Goal: Complete application form

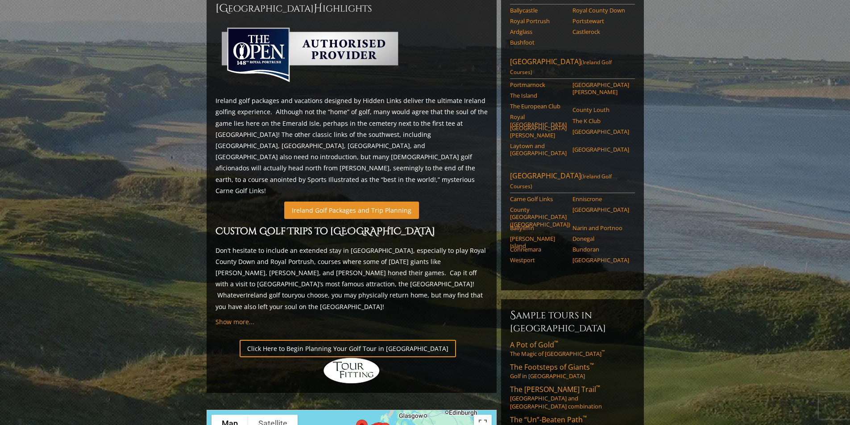
scroll to position [312, 0]
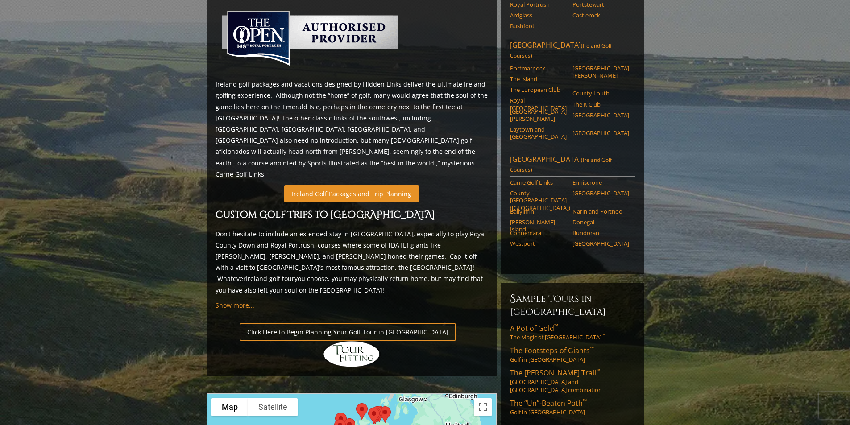
click at [356, 185] on link "Ireland Golf Packages and Trip Planning" at bounding box center [351, 193] width 135 height 17
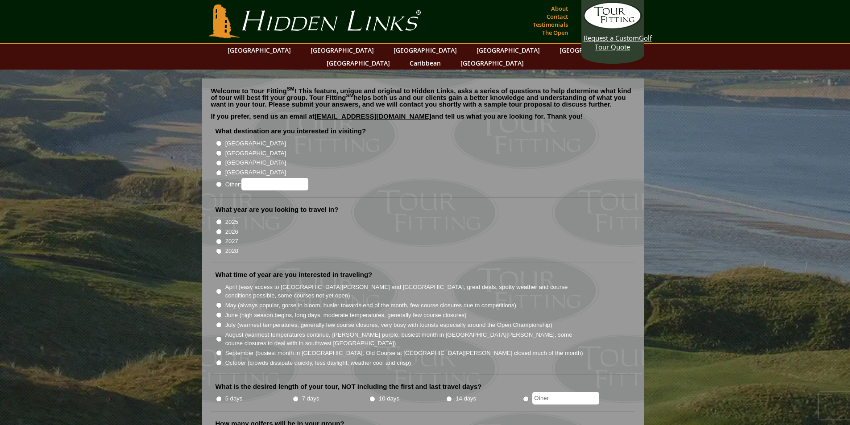
click at [217, 141] on input "[GEOGRAPHIC_DATA]" at bounding box center [219, 144] width 6 height 6
radio input "true"
click at [218, 229] on input "2026" at bounding box center [219, 232] width 6 height 6
radio input "true"
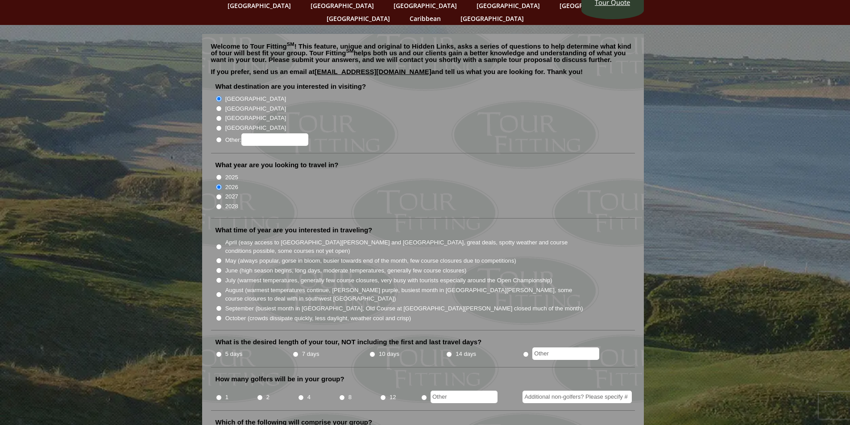
click at [217, 292] on input "August (warmest temperatures continue, heather bright purple, busiest month in …" at bounding box center [219, 295] width 6 height 6
radio input "true"
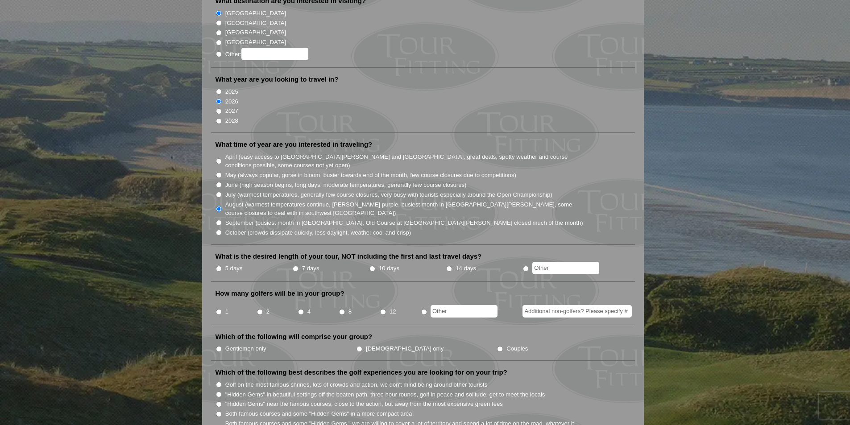
scroll to position [134, 0]
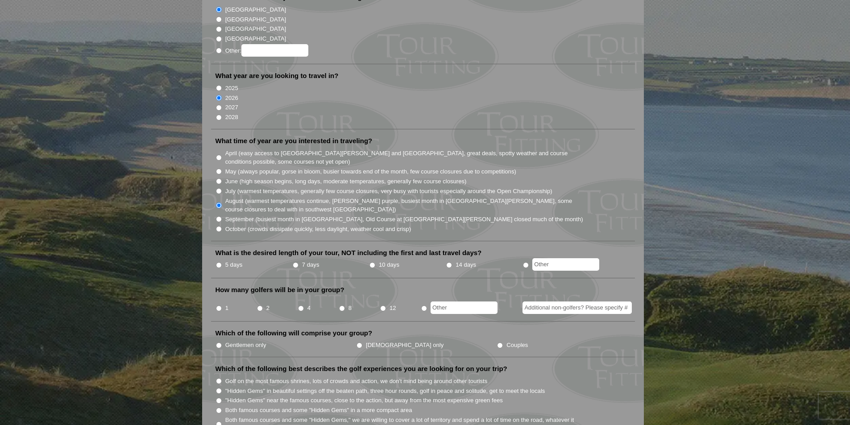
click at [217, 262] on input "5 days" at bounding box center [219, 265] width 6 height 6
radio input "true"
click at [344, 306] on input "8" at bounding box center [342, 309] width 6 height 6
radio input "true"
click at [219, 343] on input "Gentlemen only" at bounding box center [219, 346] width 6 height 6
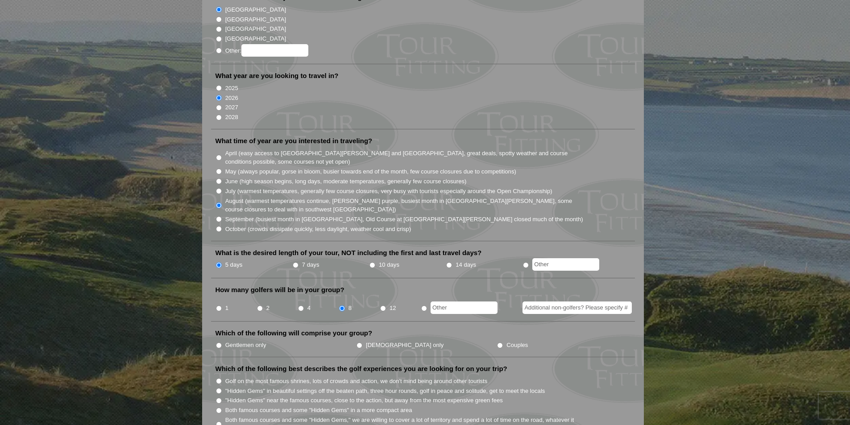
radio input "true"
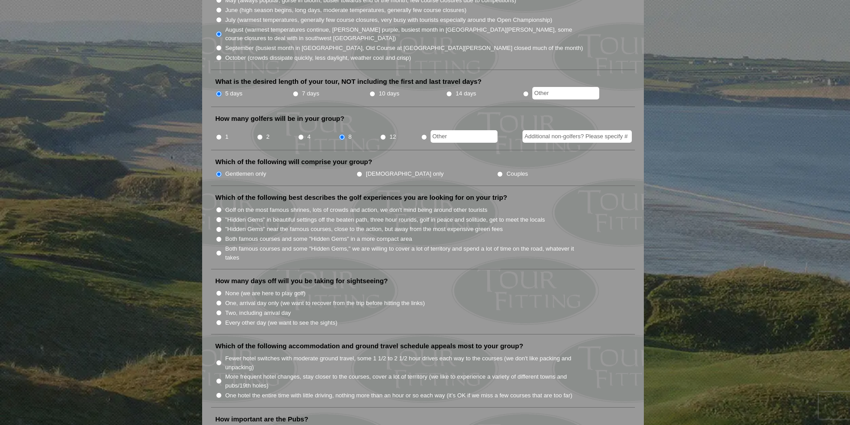
scroll to position [312, 0]
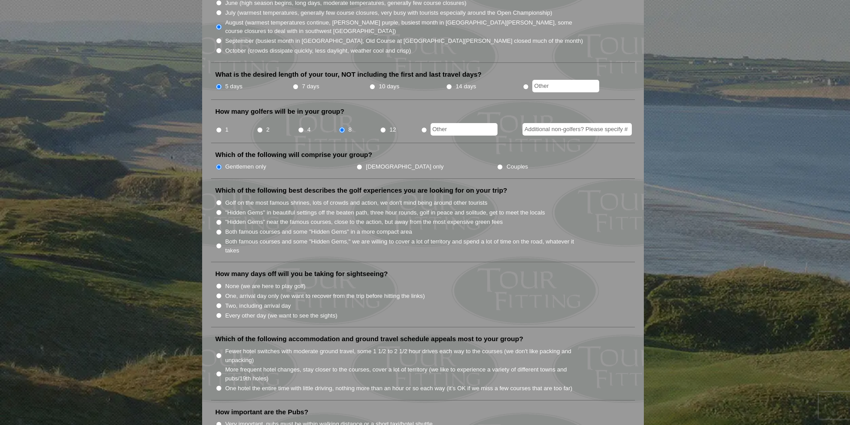
click at [301, 127] on input "4" at bounding box center [301, 130] width 6 height 6
radio input "true"
click at [219, 229] on input "Both famous courses and some "Hidden Gems" in a more compact area" at bounding box center [219, 232] width 6 height 6
radio input "true"
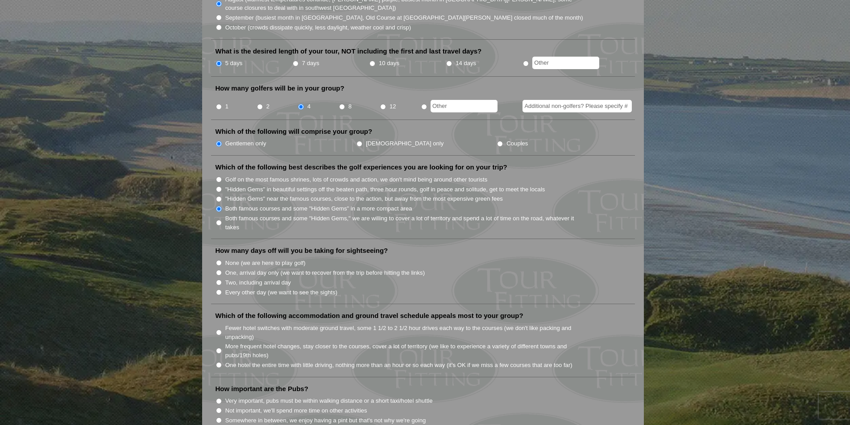
scroll to position [357, 0]
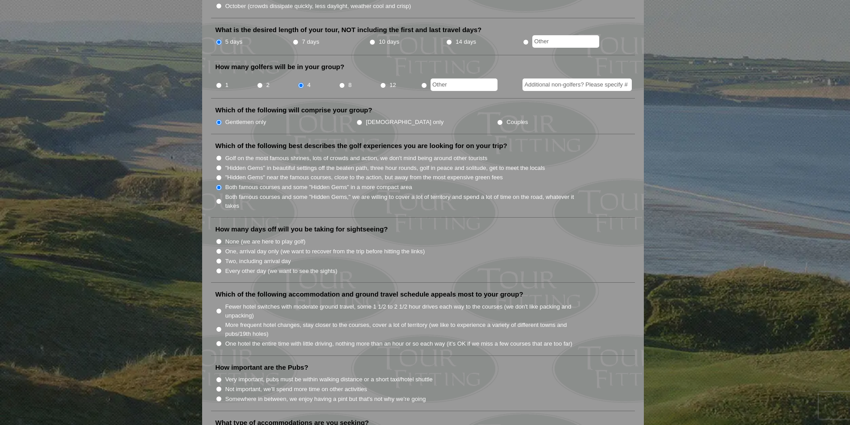
click at [223, 237] on li "None (we are here to play golf)" at bounding box center [427, 242] width 422 height 10
click at [218, 239] on input "None (we are here to play golf)" at bounding box center [219, 242] width 6 height 6
radio input "true"
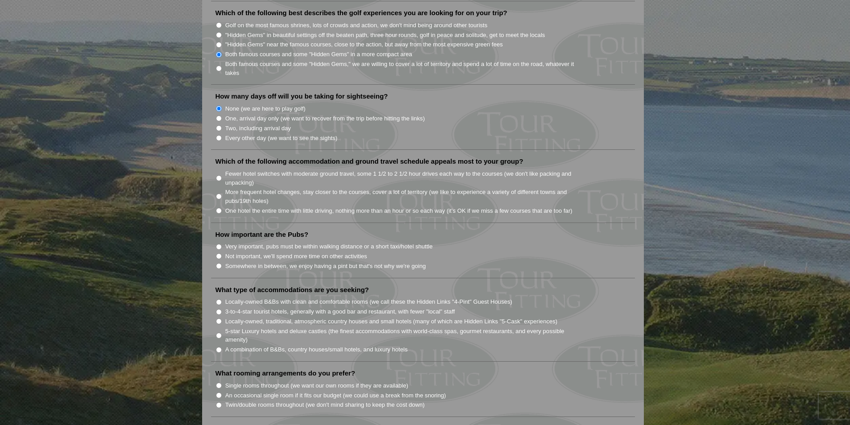
scroll to position [491, 0]
click at [218, 193] on input "More frequent hotel changes, stay closer to the courses, cover a lot of territo…" at bounding box center [219, 196] width 6 height 6
radio input "true"
click at [219, 260] on li "Somewhere in between, we enjoy having a pint but that's not why we're going" at bounding box center [427, 265] width 422 height 10
click at [217, 262] on input "Somewhere in between, we enjoy having a pint but that's not why we're going" at bounding box center [219, 265] width 6 height 6
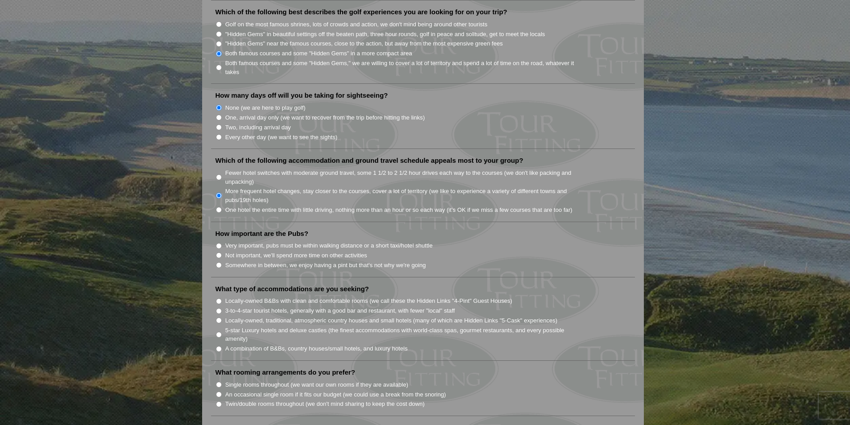
radio input "true"
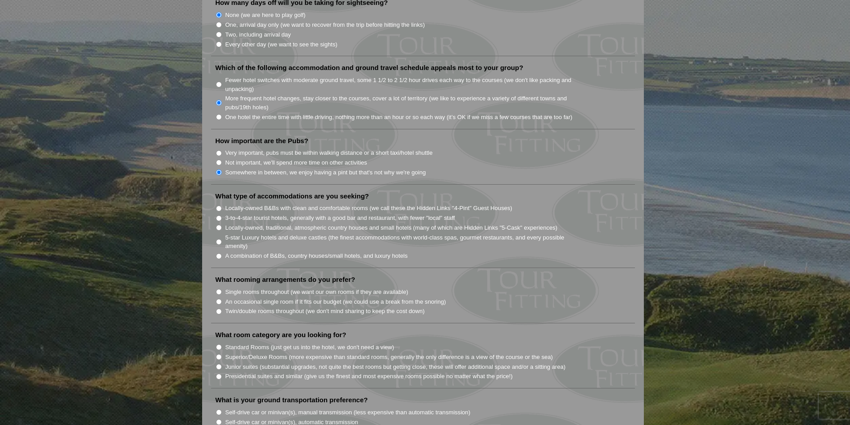
scroll to position [625, 0]
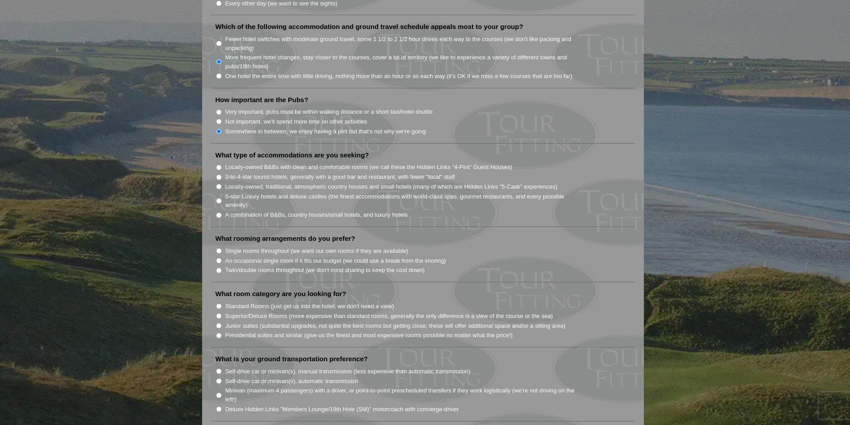
click at [223, 210] on li "A combination of B&Bs, country houses/small hotels, and luxury hotels" at bounding box center [427, 215] width 422 height 10
click at [219, 212] on input "A combination of B&Bs, country houses/small hotels, and luxury hotels" at bounding box center [219, 215] width 6 height 6
radio input "true"
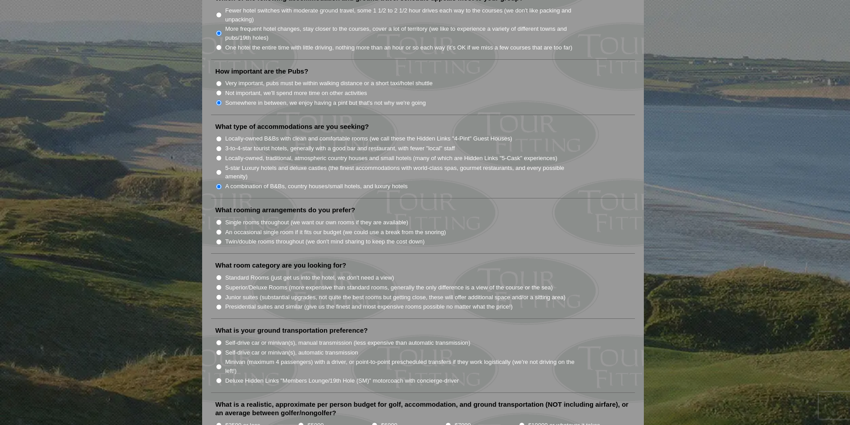
scroll to position [670, 0]
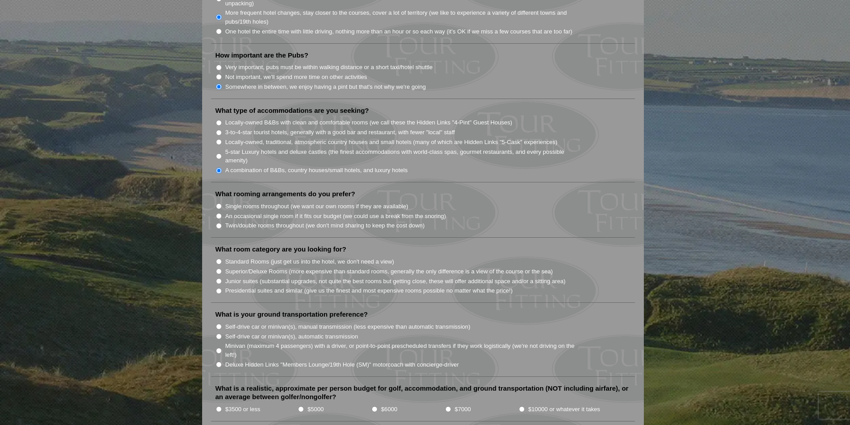
click at [220, 223] on input "Twin/double rooms throughout (we don't mind sharing to keep the cost down)" at bounding box center [219, 226] width 6 height 6
radio input "true"
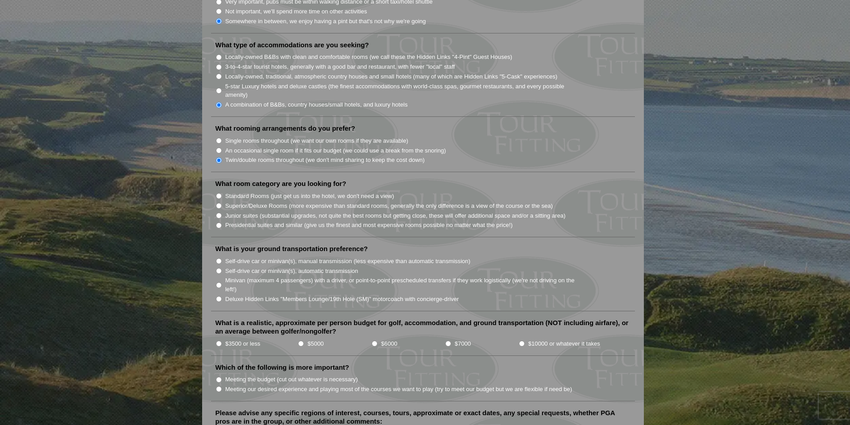
scroll to position [759, 0]
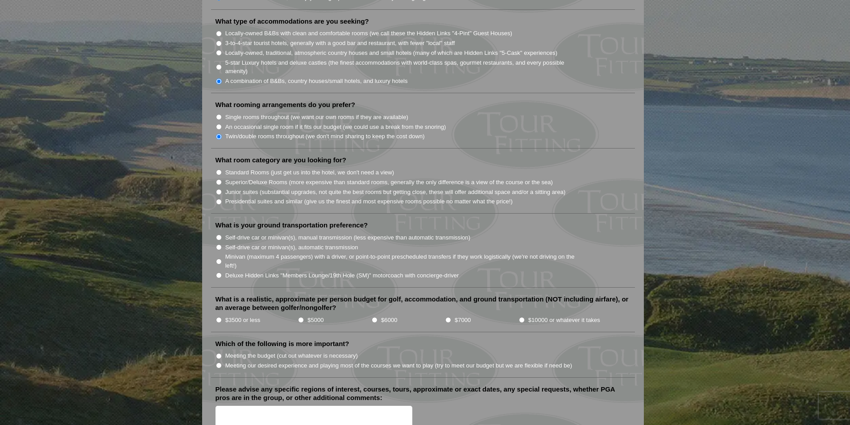
click at [216, 170] on input "Standard Rooms (just get us into the hotel, we don't need a view)" at bounding box center [219, 173] width 6 height 6
radio input "true"
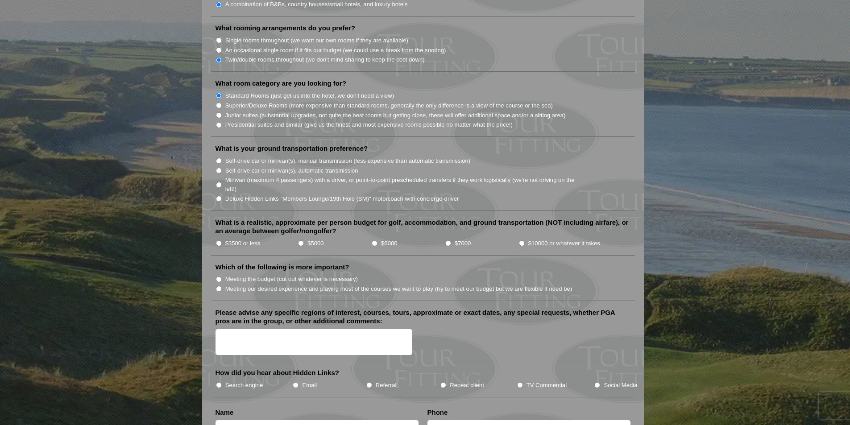
scroll to position [848, 0]
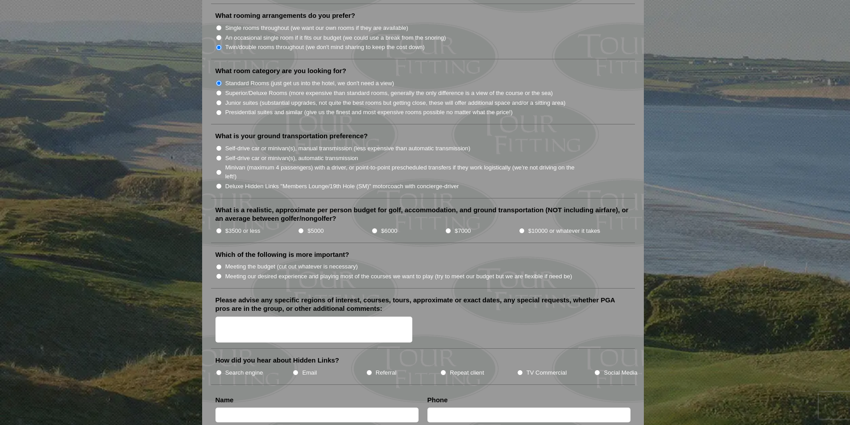
click at [219, 170] on input "Minivan (maximum 4 passengers) with a driver, or point-to-point prescheduled tr…" at bounding box center [219, 173] width 6 height 6
radio input "true"
click at [377, 228] on input "$6000" at bounding box center [375, 231] width 6 height 6
radio input "true"
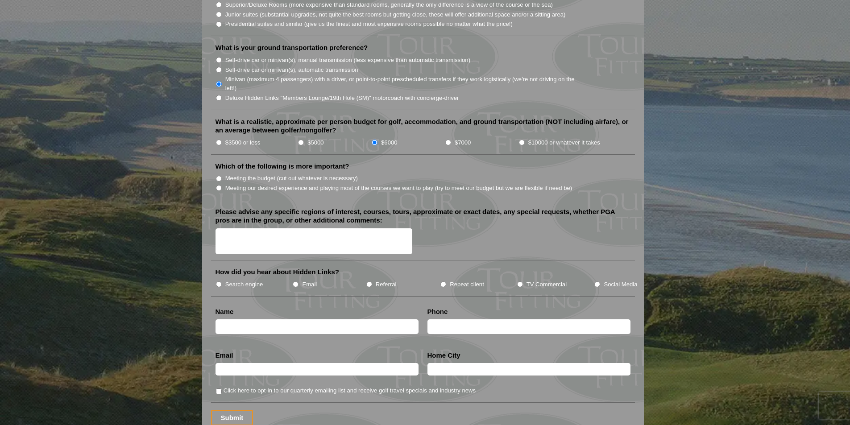
scroll to position [937, 0]
click at [219, 184] on input "Meeting our desired experience and playing most of the courses we want to play …" at bounding box center [219, 187] width 6 height 6
radio input "true"
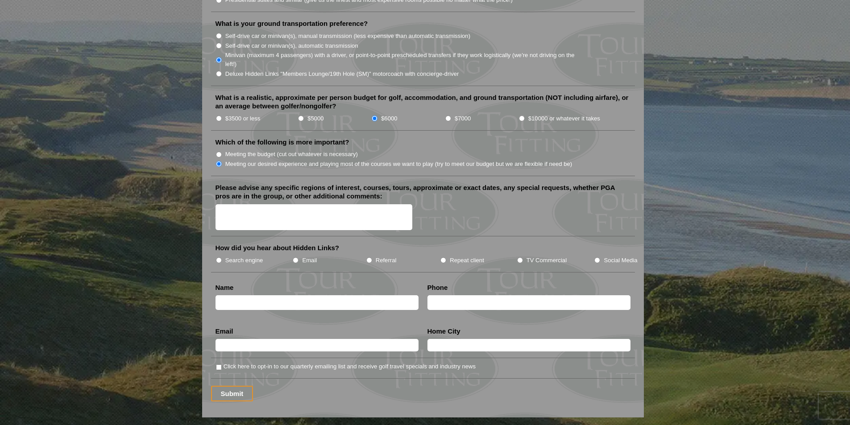
scroll to position [982, 0]
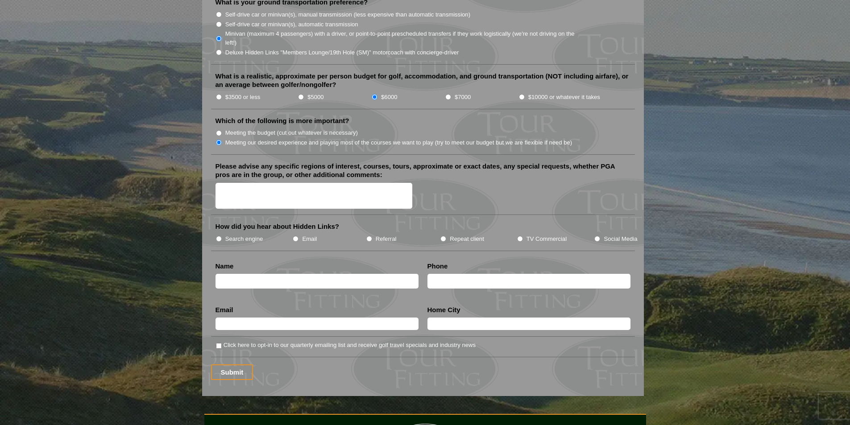
click at [371, 236] on input "Referral" at bounding box center [370, 239] width 6 height 6
radio input "true"
click at [257, 183] on textarea "Please advise any specific regions of interest, courses, tours, approximate or …" at bounding box center [314, 196] width 197 height 26
type textarea "L"
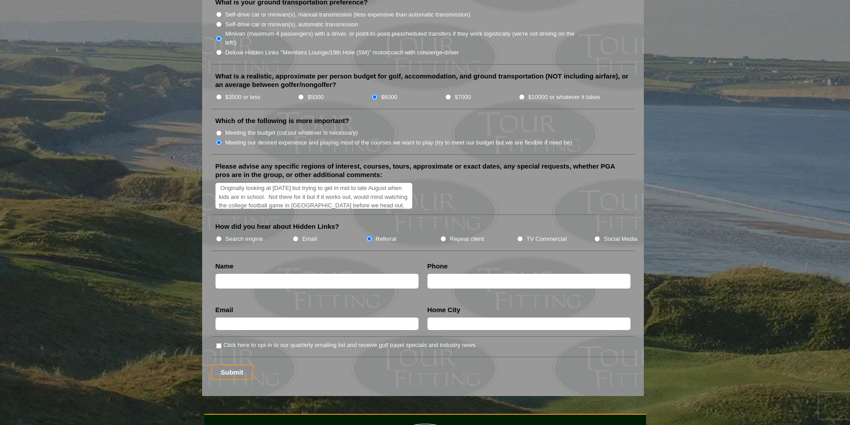
click at [282, 184] on textarea "Originally looking at May 2027 but trying to get in mid to late August when kid…" at bounding box center [314, 196] width 197 height 26
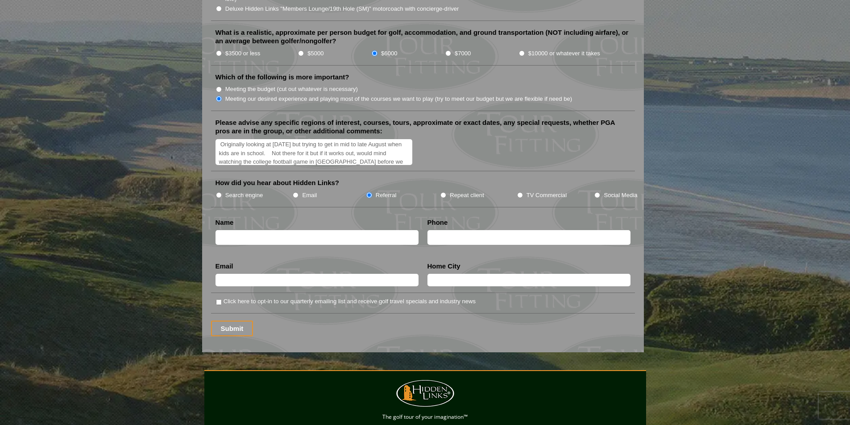
scroll to position [1027, 0]
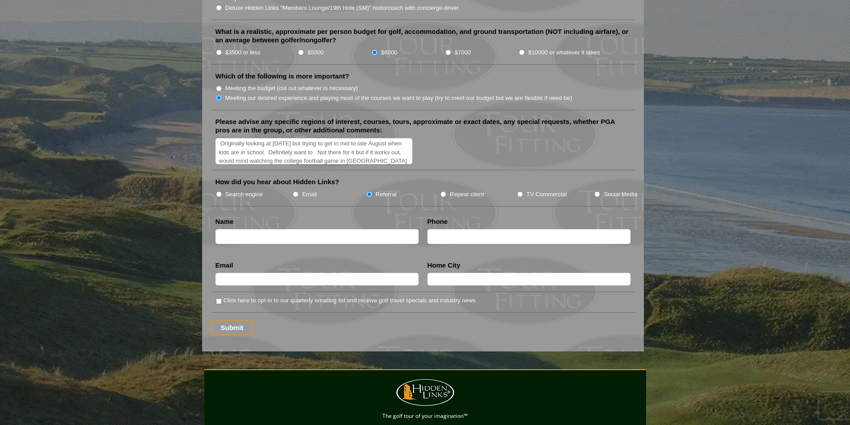
click at [329, 140] on textarea "Originally looking at May 2027 but trying to get in mid to late August when kid…" at bounding box center [314, 151] width 197 height 26
click at [259, 138] on textarea "Originally looking at May 2027 but trying to get in mid to late August when kid…" at bounding box center [314, 151] width 197 height 26
click at [331, 150] on textarea "Originally looking at May 2027 but trying to get in mid to late August when kid…" at bounding box center [314, 151] width 197 height 26
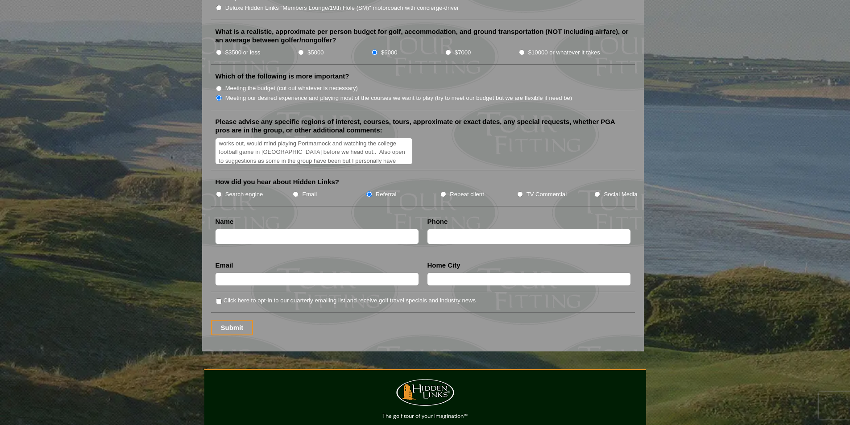
scroll to position [37, 0]
type textarea "Originally looking at May 2027 but trying to get in mid to late August when kid…"
click at [274, 229] on input "text" at bounding box center [317, 236] width 203 height 15
type input "Patrick Runey"
type input "8438191580"
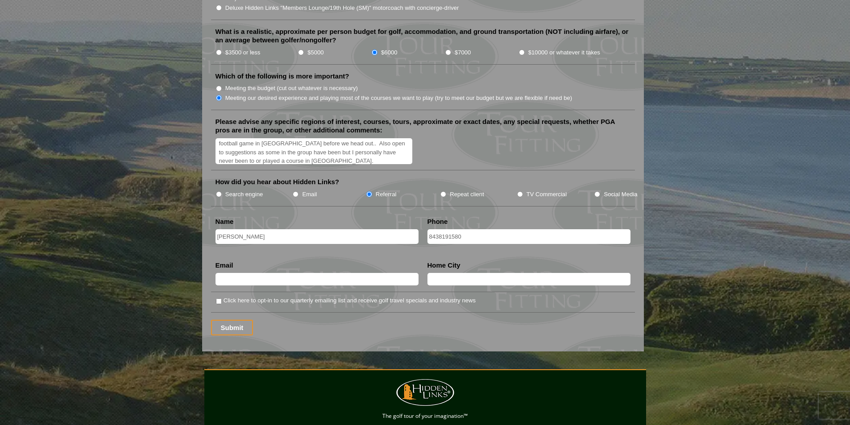
type input "patrick.runey@gmail.com"
click at [468, 273] on input "Charleston" at bounding box center [529, 279] width 203 height 12
type input "Charleston, South Carolina, USA"
click at [217, 299] on input "Click here to opt-in to our quarterly emailing list and receive golf travel spe…" at bounding box center [219, 302] width 6 height 6
checkbox input "true"
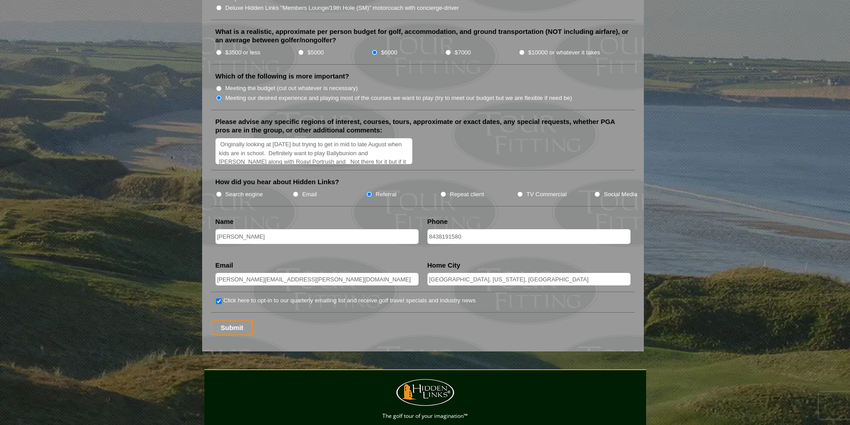
scroll to position [0, 0]
click at [302, 50] on input "$5000" at bounding box center [301, 53] width 6 height 6
radio input "true"
click at [318, 151] on textarea "Originally looking at May 2027 but trying to get in mid to late August when kid…" at bounding box center [314, 151] width 197 height 26
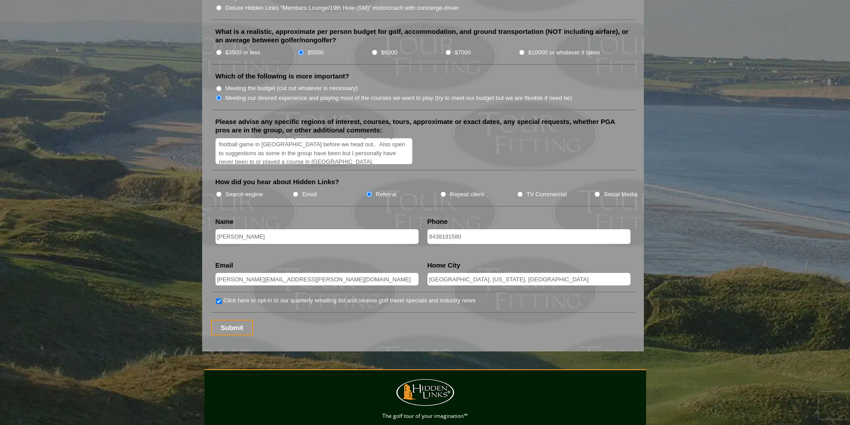
scroll to position [37, 0]
click at [293, 148] on textarea "Originally looking at May 2027 but trying to get in mid to late August when kid…" at bounding box center [314, 151] width 197 height 26
click at [388, 149] on textarea "Originally looking at May 2027 but trying to get in mid to late August when kid…" at bounding box center [314, 151] width 197 height 26
click at [221, 138] on textarea "Originally looking at May 2027 but trying to get in mid to late August when kid…" at bounding box center [314, 151] width 197 height 26
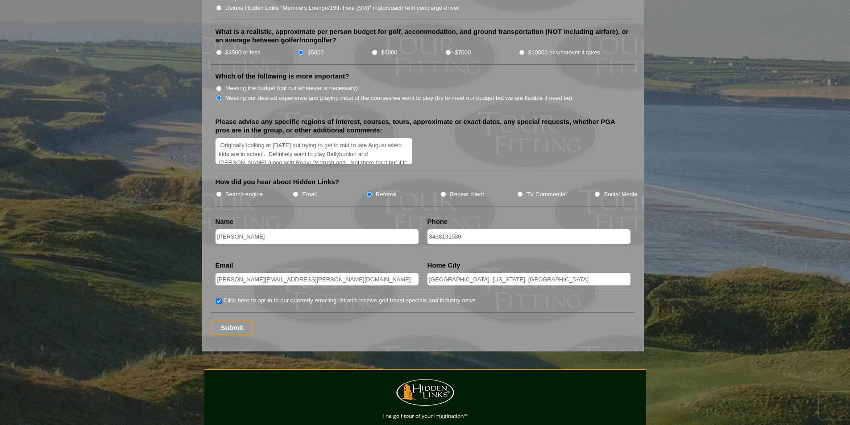
click at [393, 138] on textarea "Originally looking at May 2027 but trying to get in mid to late August when kid…" at bounding box center [314, 151] width 197 height 26
click at [278, 138] on textarea "Originally looking at May 2027 but trying to get in mid to late August 2026 whe…" at bounding box center [314, 151] width 197 height 26
click at [321, 138] on textarea "Originally looking at May 2027 but trying to get in mid to late August 2026 whe…" at bounding box center [314, 151] width 197 height 26
click at [238, 138] on textarea "Originally looking at May 2027 but trying to get in mid to late August 2026 whe…" at bounding box center [314, 151] width 197 height 26
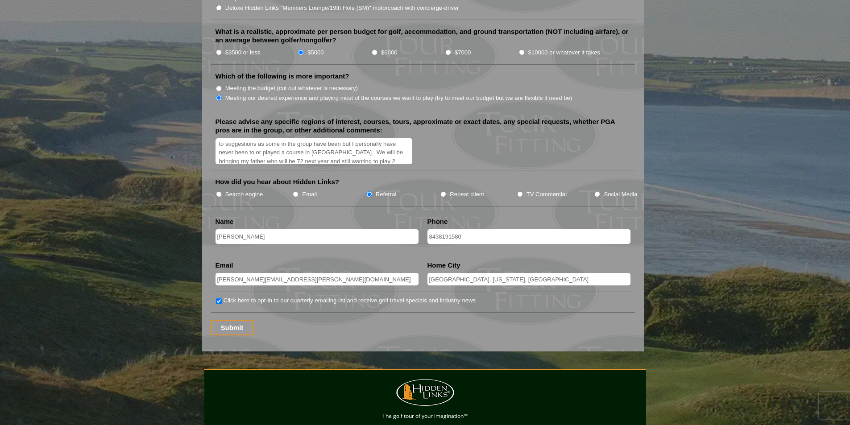
scroll to position [54, 0]
click at [344, 138] on textarea "Originally looking at May 2027 but trying to get in mid to late August 2026 whe…" at bounding box center [314, 151] width 197 height 26
click at [308, 142] on textarea "Originally looking at May 2027 but trying to get in mid to late August 2026 whe…" at bounding box center [314, 151] width 197 height 26
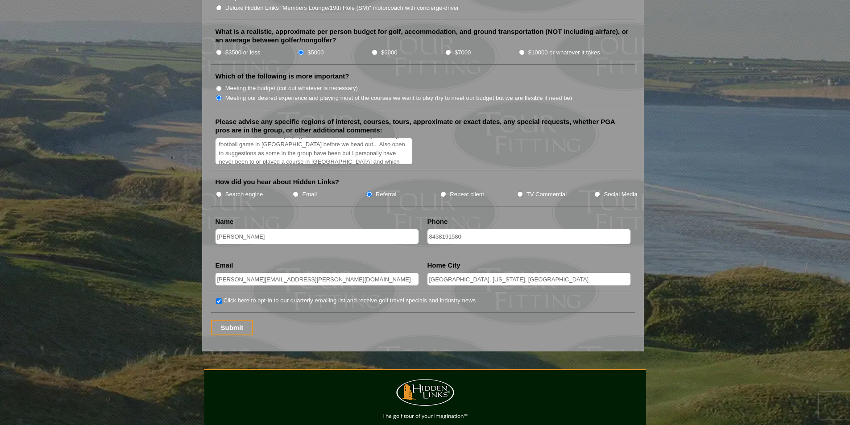
click at [308, 138] on textarea "Originally looking at May 2027 but trying to get in mid to late August 2026 whe…" at bounding box center [314, 151] width 197 height 26
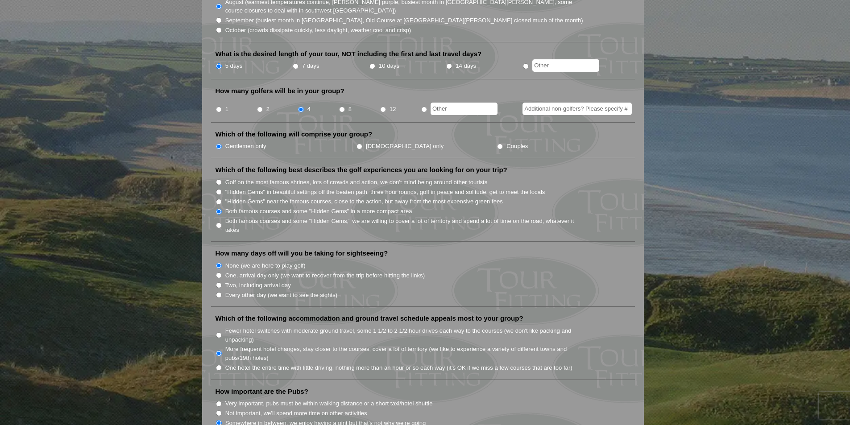
scroll to position [312, 0]
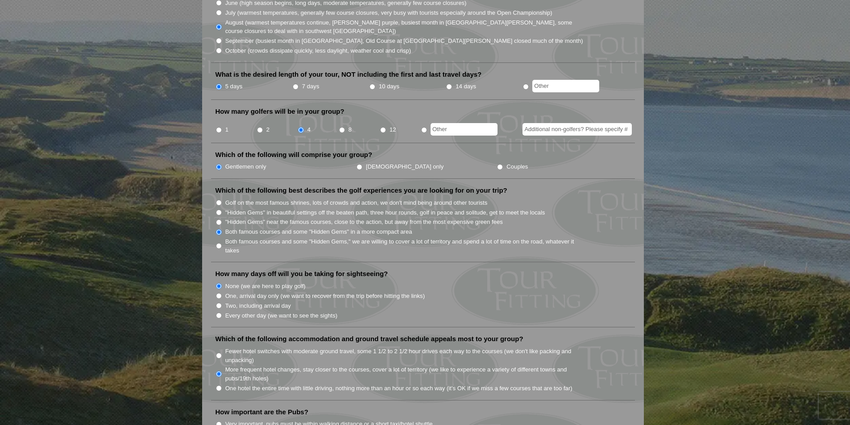
type textarea "Originally looking at May 2027 but trying to get in mid to late August 2026 whe…"
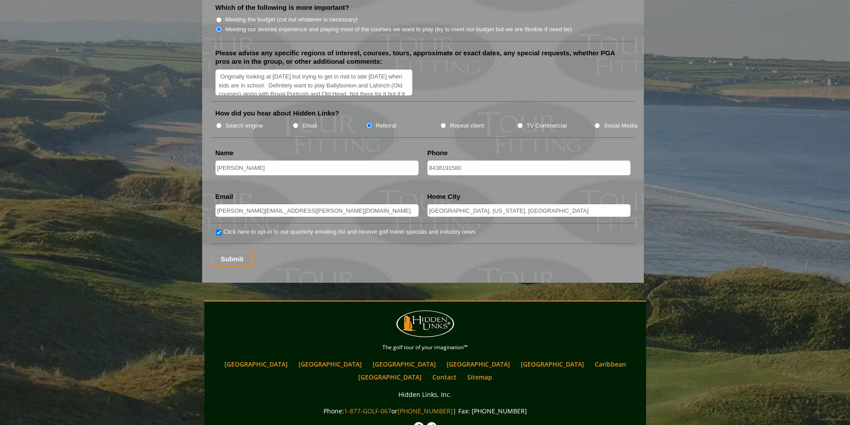
scroll to position [1116, 0]
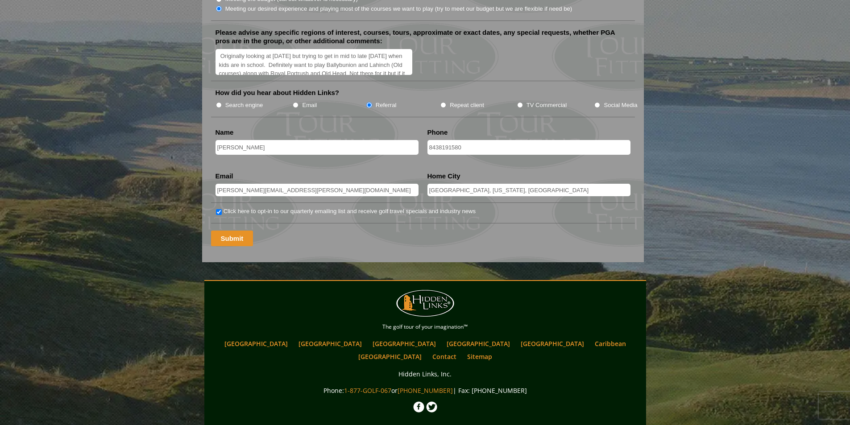
click at [233, 231] on input "Submit" at bounding box center [232, 239] width 42 height 16
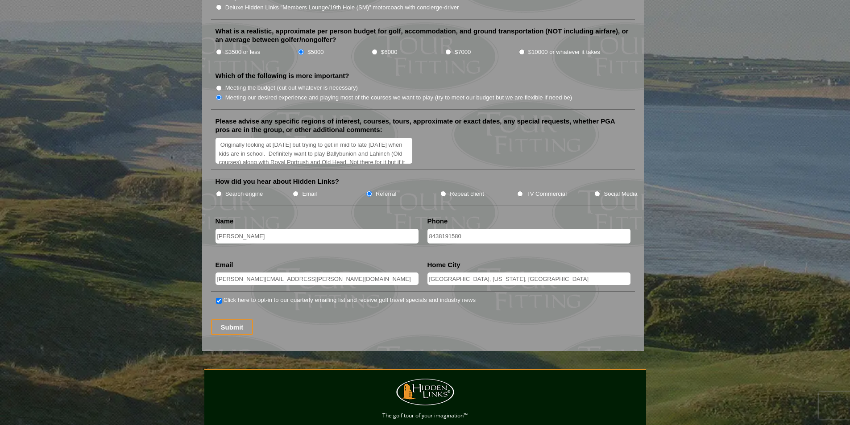
scroll to position [1071, 0]
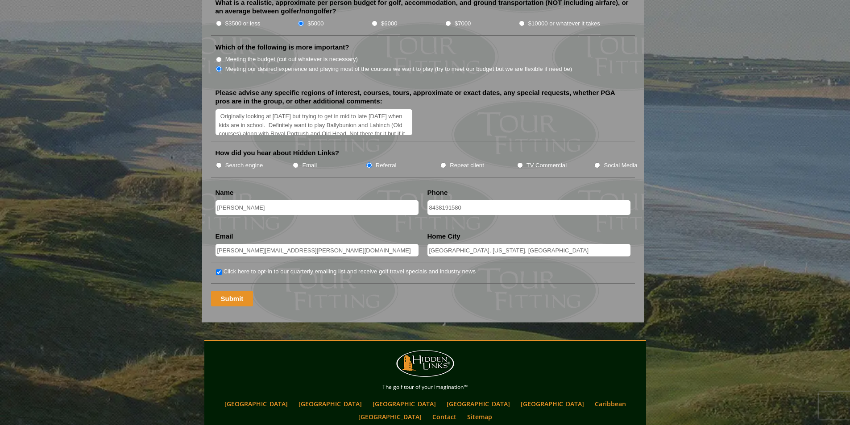
click at [229, 291] on input "Submit" at bounding box center [232, 299] width 42 height 16
